Goal: Information Seeking & Learning: Learn about a topic

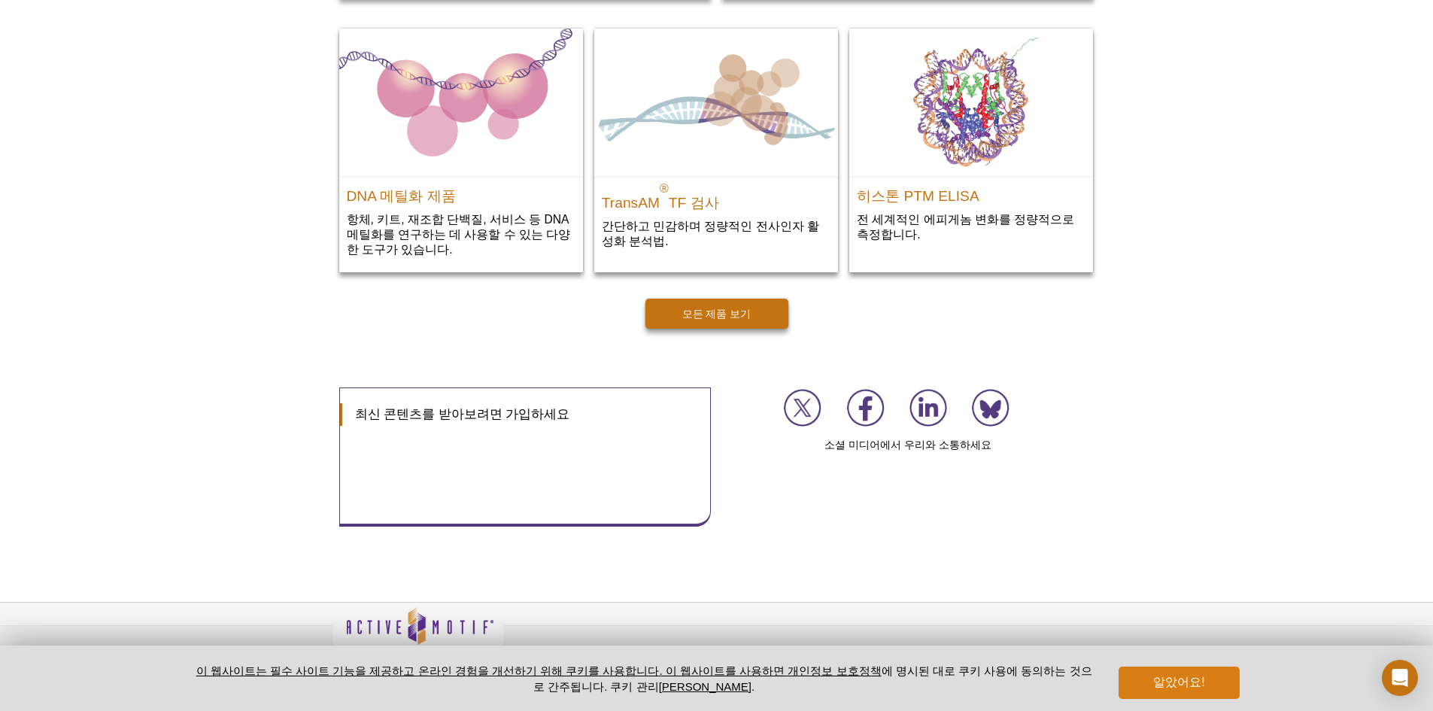
scroll to position [2089, 0]
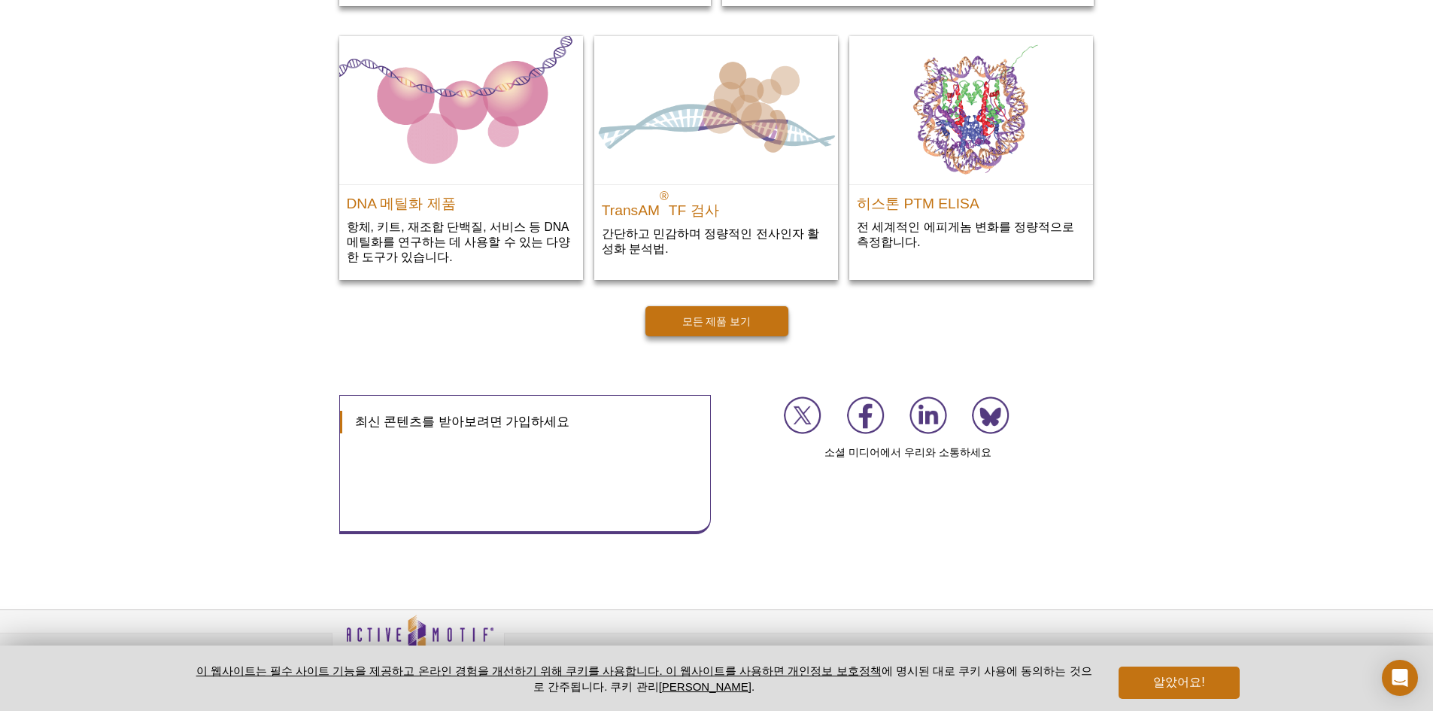
click at [1283, 621] on div "개인정보 보호정책 이용 약관 사이트맵 [DEMOGRAPHIC_DATA] [DEMOGRAPHIC_DATA] 분야의 최신 연구 결과를 소개하는 월…" at bounding box center [716, 675] width 1433 height 132
click at [1192, 697] on pint-cookie-banner "이 웹사이트는 필수 사이트 기능을 제공하고 온라인 경험을 개선하기 위해 쿠키를 사용합니다. 이 웹사이트를 사용하면 개인정보 보호정책 에 명시된…" at bounding box center [716, 678] width 1433 height 65
click at [1189, 680] on font "알았어요!" at bounding box center [1178, 682] width 51 height 13
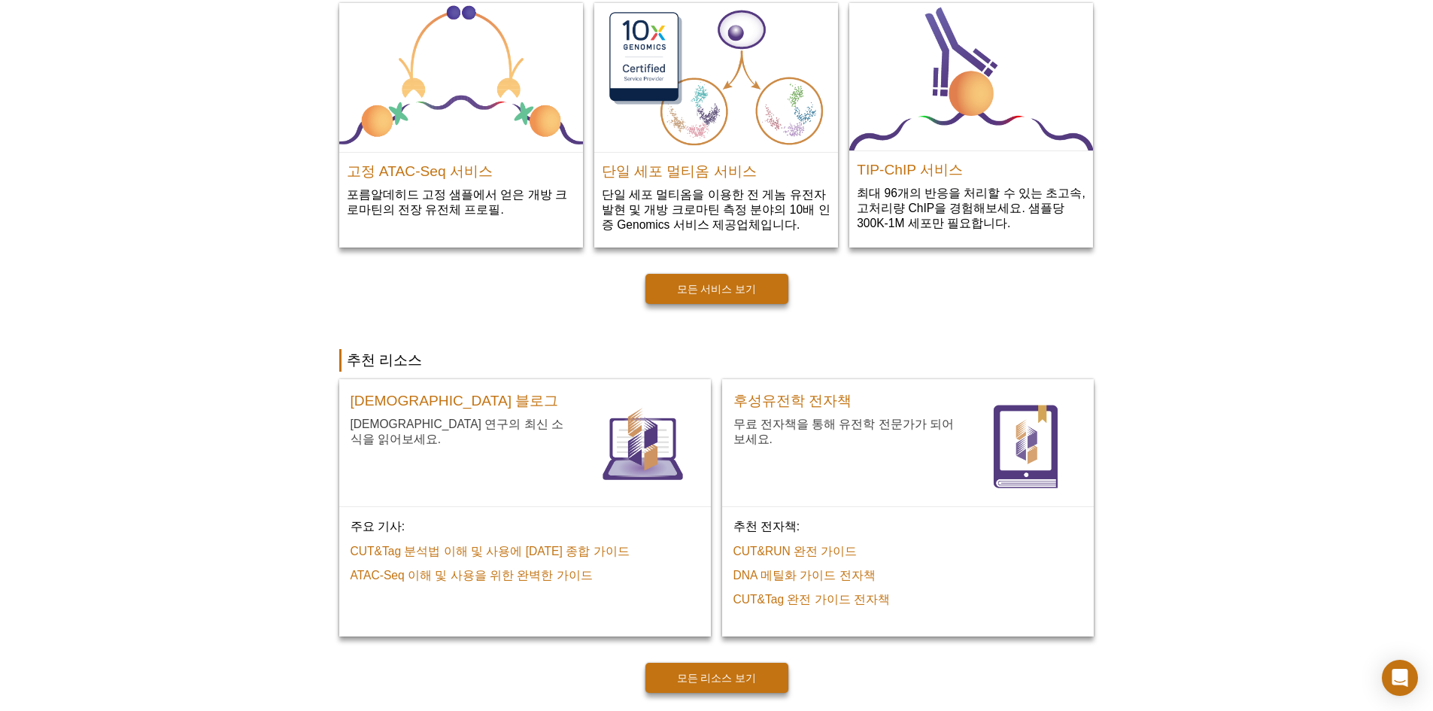
scroll to position [0, 0]
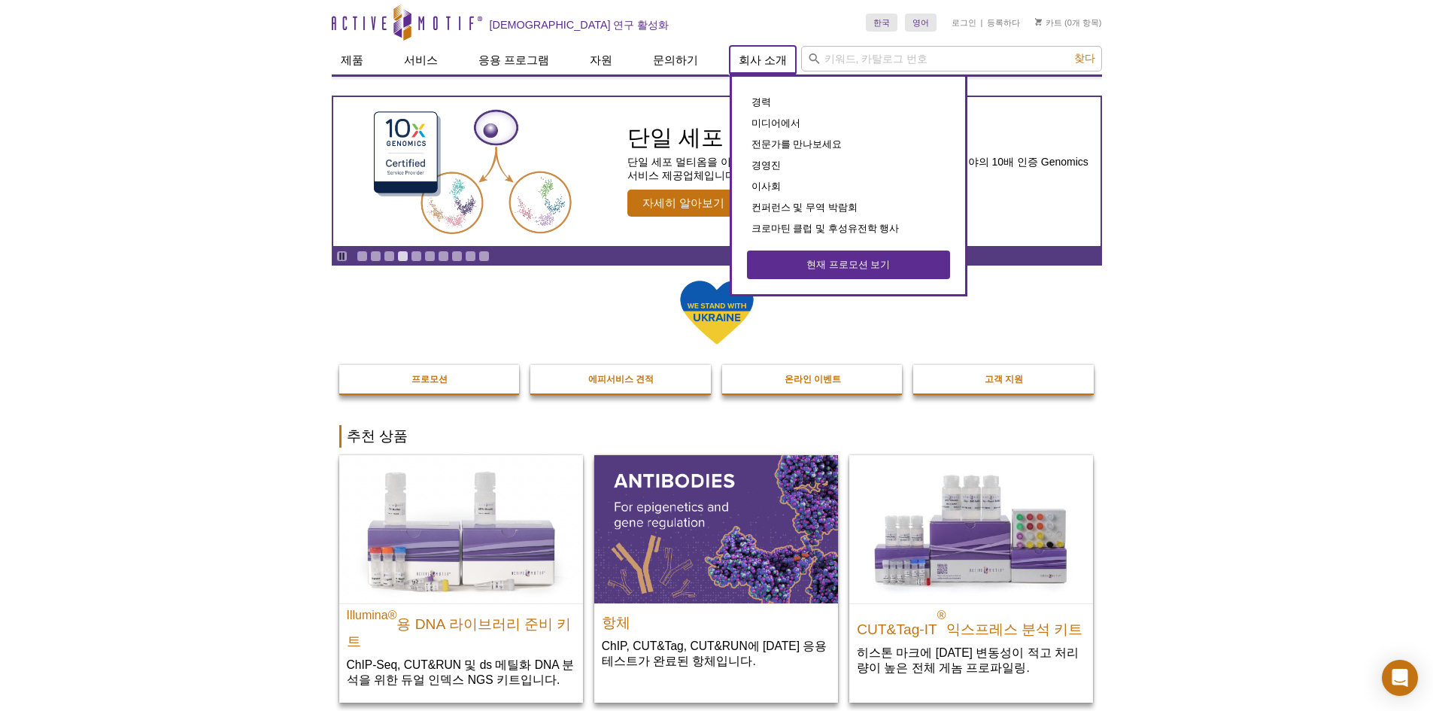
click at [753, 60] on font "회사 소개" at bounding box center [763, 59] width 48 height 13
